Goal: Transaction & Acquisition: Purchase product/service

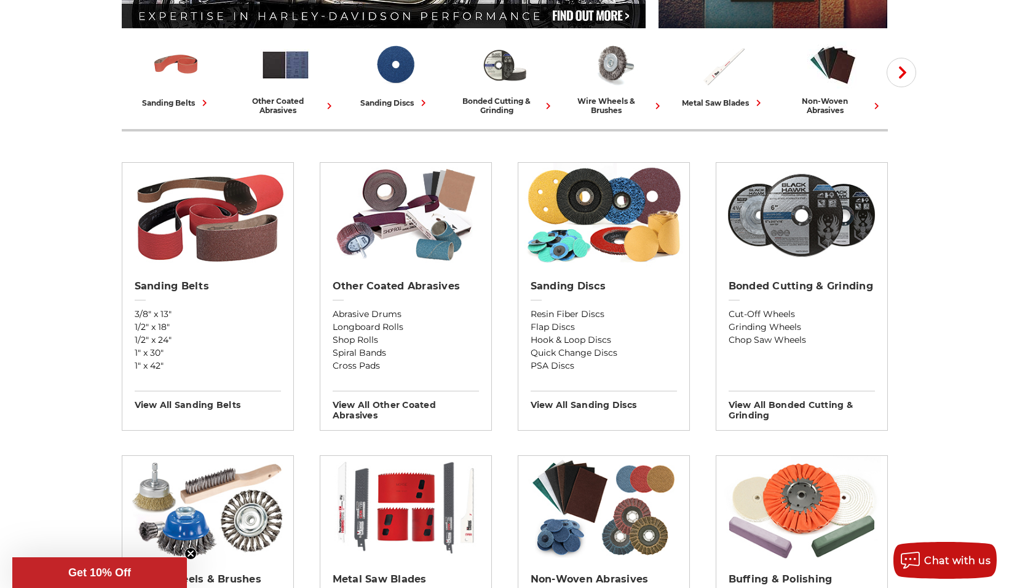
scroll to position [369, 0]
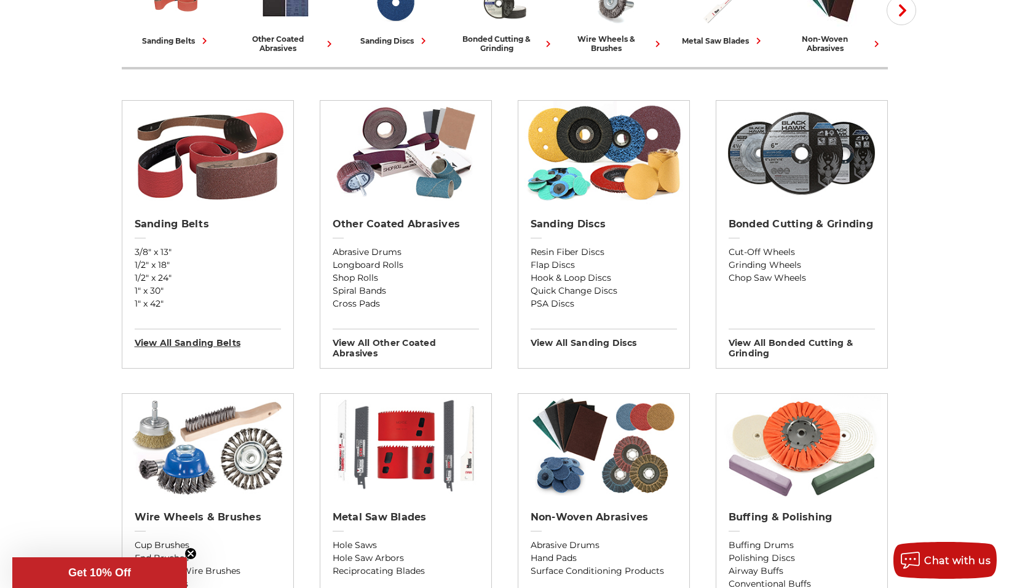
click at [218, 344] on h3 "View All sanding belts" at bounding box center [208, 339] width 146 height 20
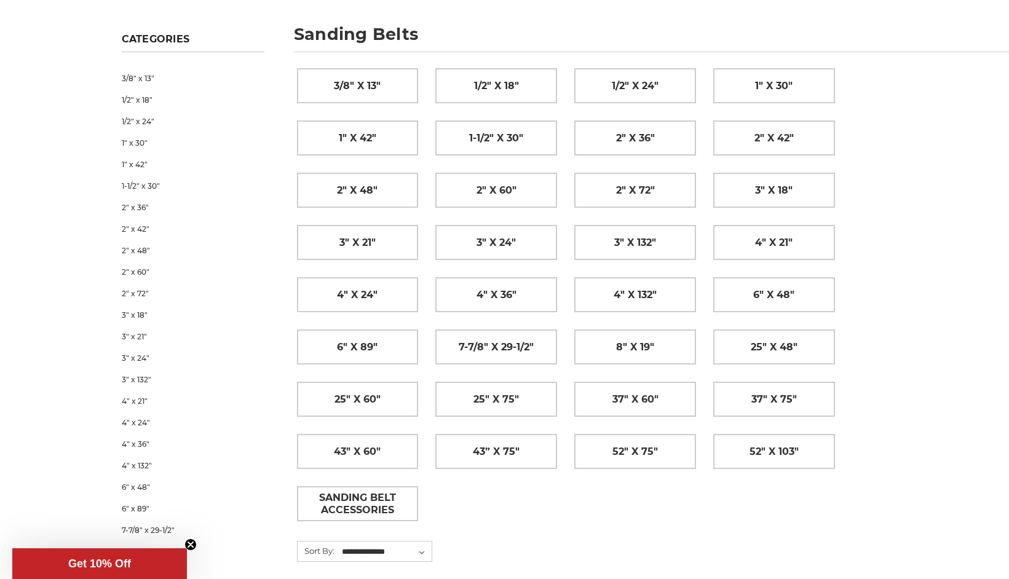
scroll to position [184, 0]
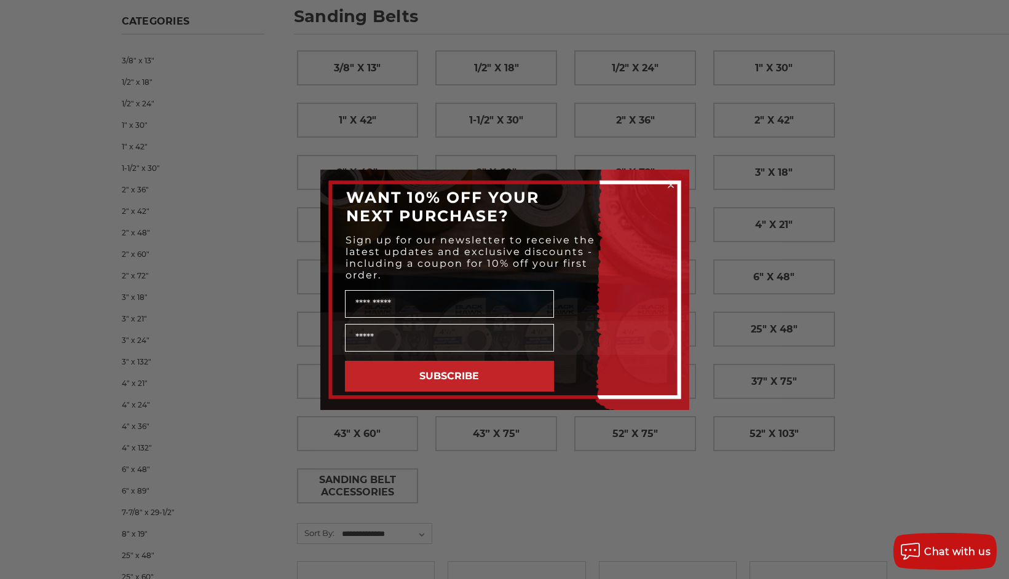
click at [673, 185] on circle "Close dialog" at bounding box center [670, 185] width 12 height 12
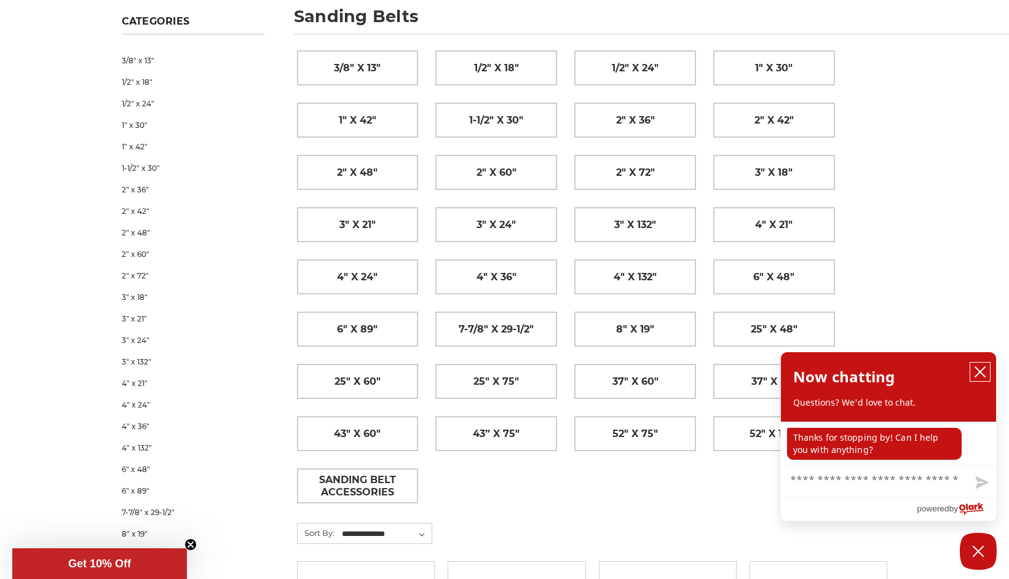
click at [981, 369] on icon "close chatbox" at bounding box center [979, 372] width 12 height 12
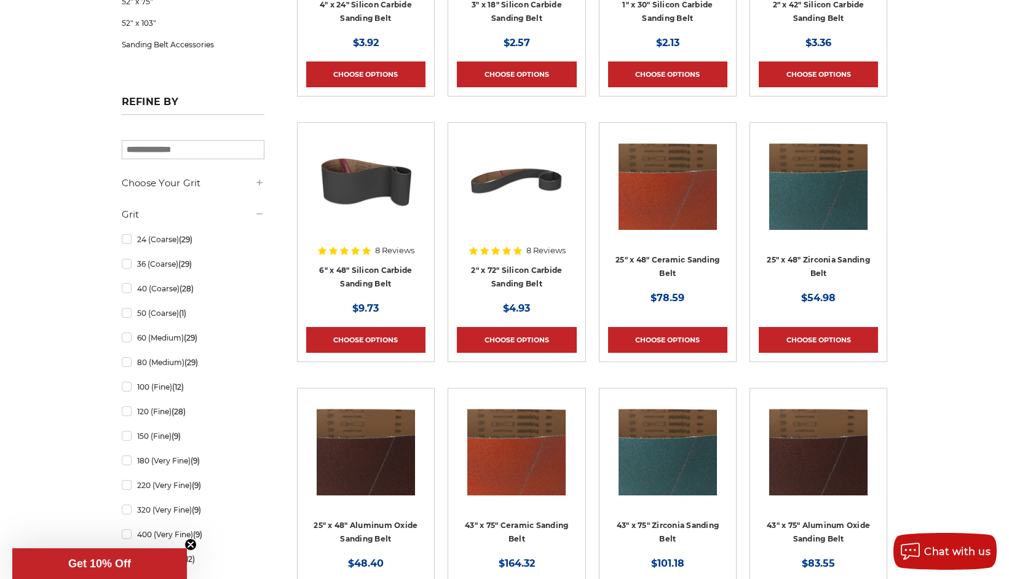
scroll to position [860, 0]
